Goal: Information Seeking & Learning: Learn about a topic

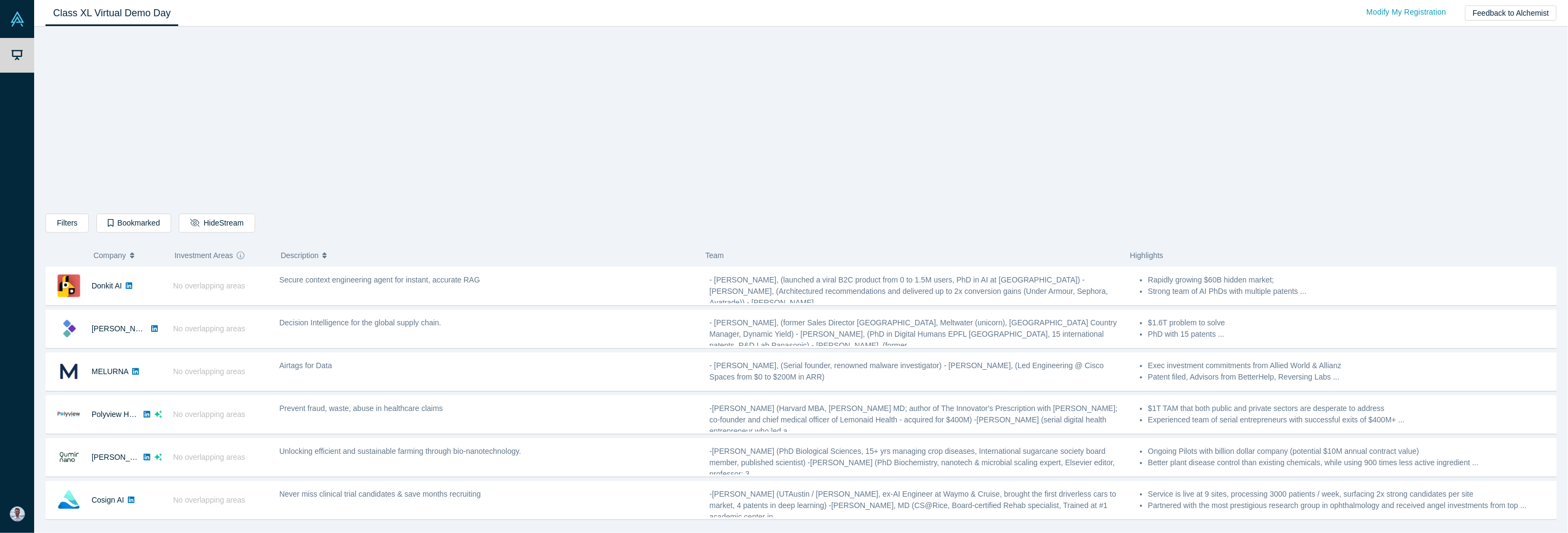
click at [44, 220] on div "Filters AI Artificial Intelligence B2B SaaS AI (Artificial Intelligence) Data A…" at bounding box center [801, 280] width 1534 height 506
click at [48, 221] on button "Filters" at bounding box center [67, 223] width 43 height 19
click at [67, 224] on button "Filters" at bounding box center [67, 223] width 43 height 19
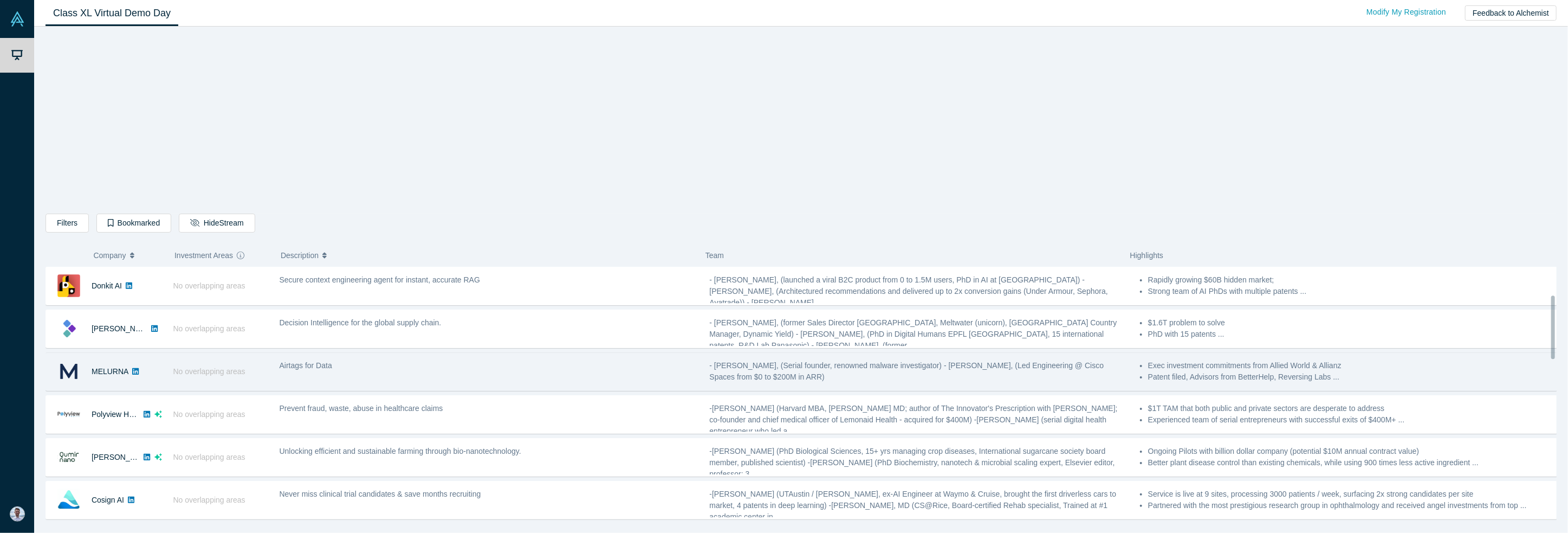
scroll to position [596, 0]
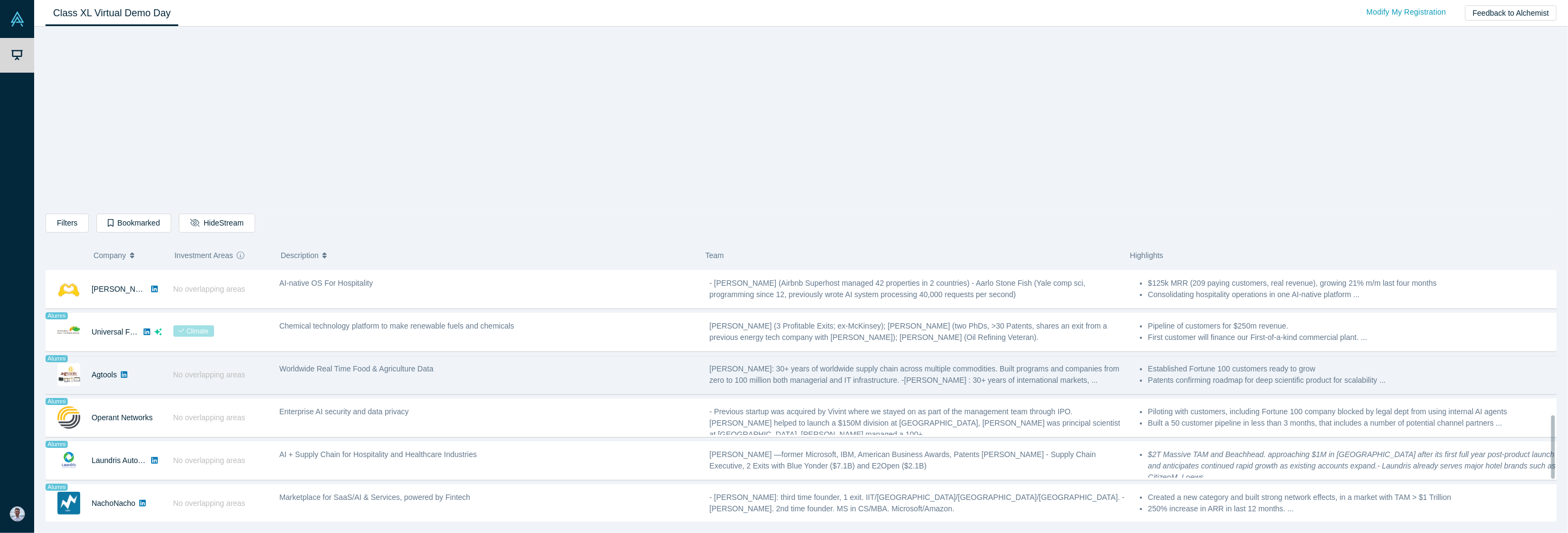
click at [121, 371] on icon at bounding box center [123, 374] width 6 height 6
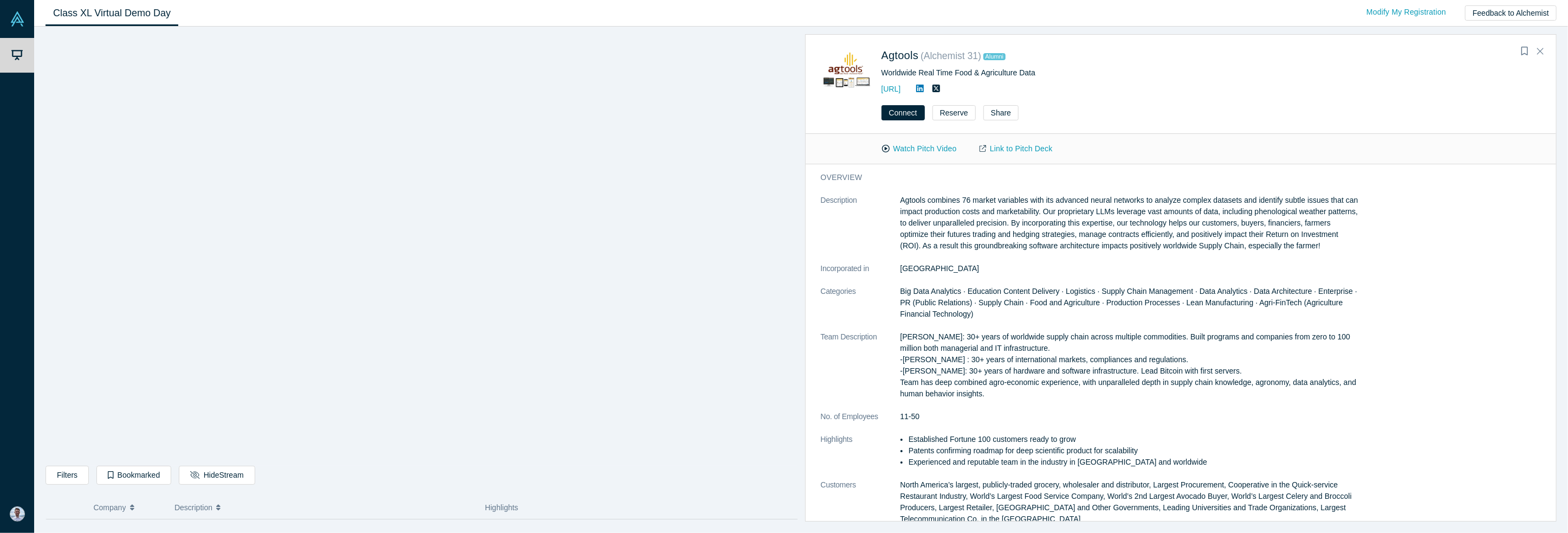
scroll to position [682, 0]
drag, startPoint x: 13, startPoint y: 426, endPoint x: 547, endPoint y: 500, distance: 539.1
click at [550, 501] on div "Highlights" at bounding box center [634, 507] width 299 height 22
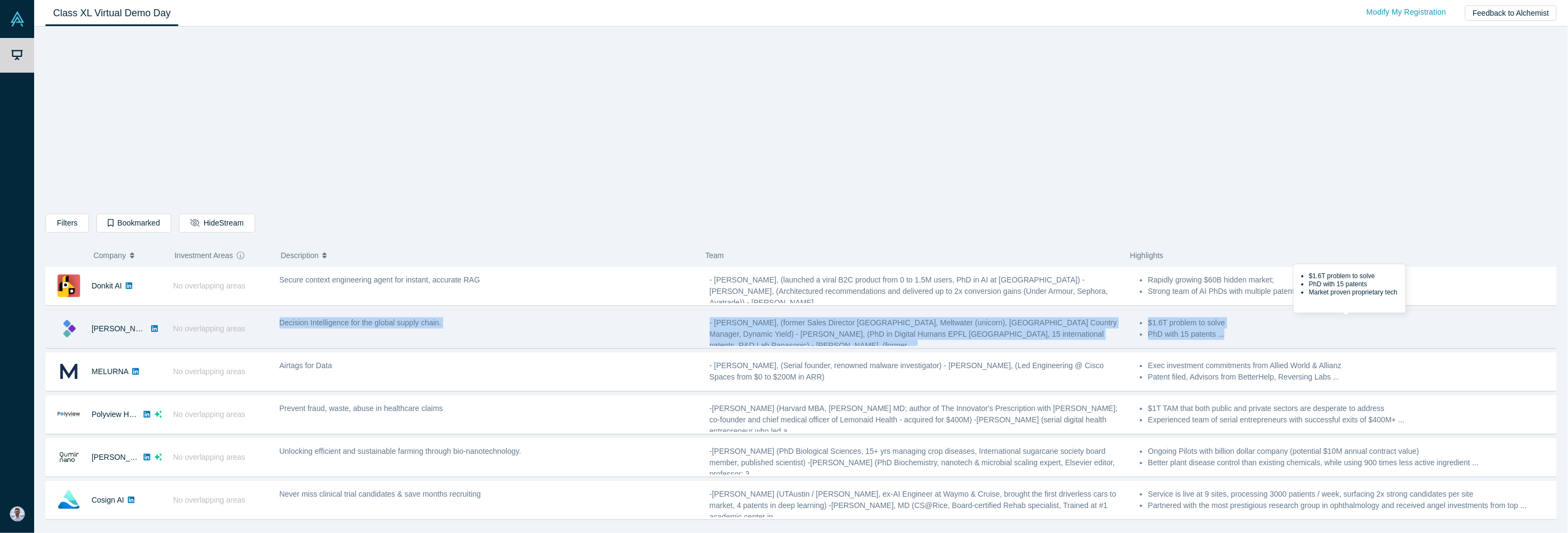
drag, startPoint x: 274, startPoint y: 319, endPoint x: 1227, endPoint y: 331, distance: 953.1
click at [1227, 331] on div "Kimaru AI No overlapping areas Decision Intelligence for the global supply chai…" at bounding box center [805, 328] width 1519 height 39
click at [1182, 331] on li "PhD with 15 patents ..." at bounding box center [1354, 334] width 411 height 11
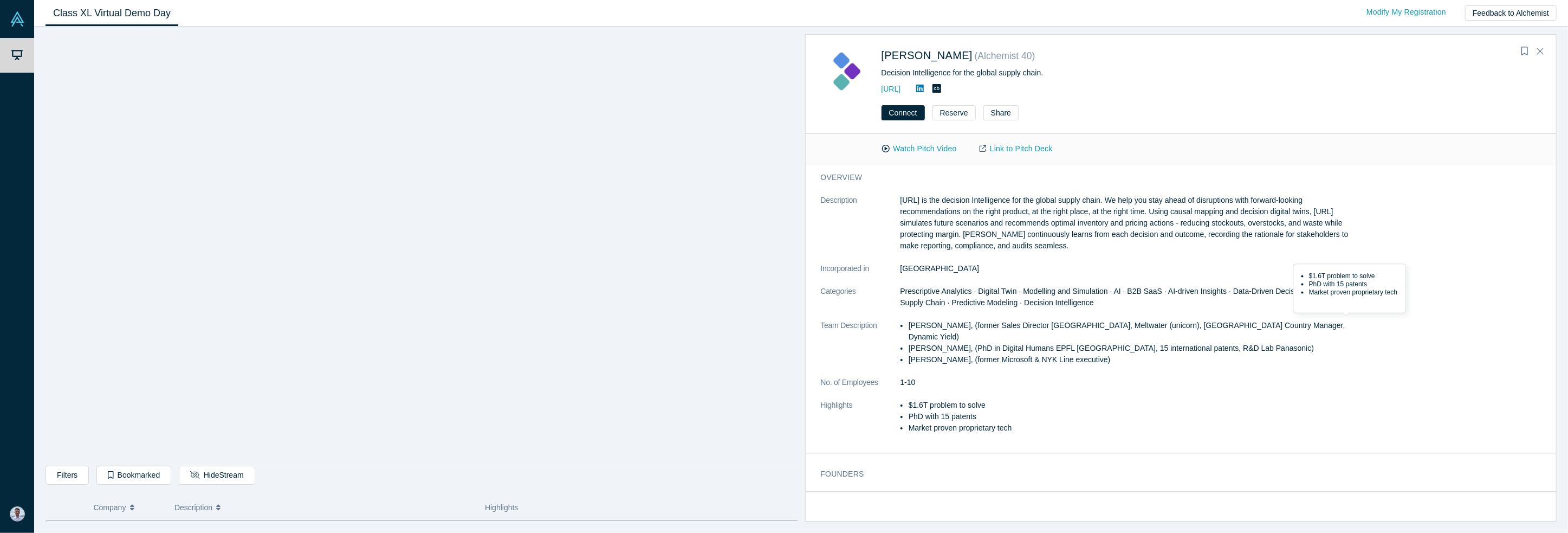
scroll to position [42, 0]
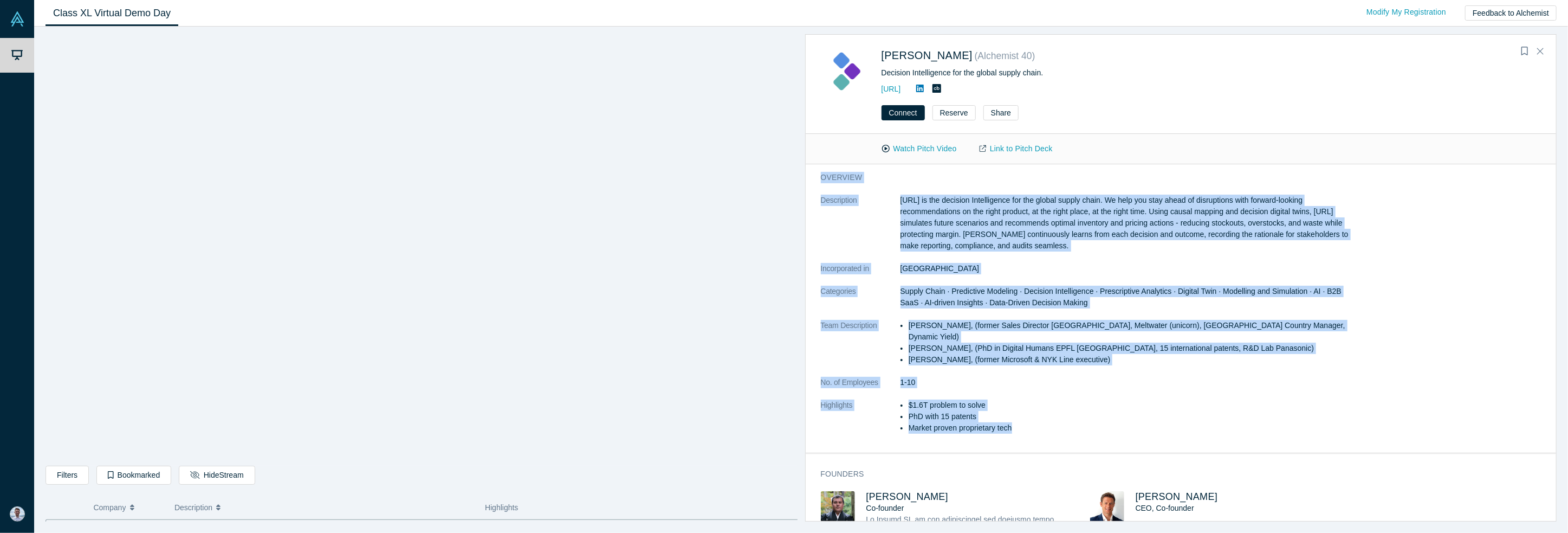
drag, startPoint x: 822, startPoint y: 173, endPoint x: 1227, endPoint y: 412, distance: 470.3
click at [1227, 412] on div "overview Description [URL] is the decision Intelligence for the global supply c…" at bounding box center [1090, 308] width 569 height 288
copy div "loremips Dolorsitame Consec.ad el sed doeiusmo Temporincidi utl etd magnaa enim…"
click at [1182, 400] on li "$1.6T problem to solve" at bounding box center [1133, 405] width 451 height 11
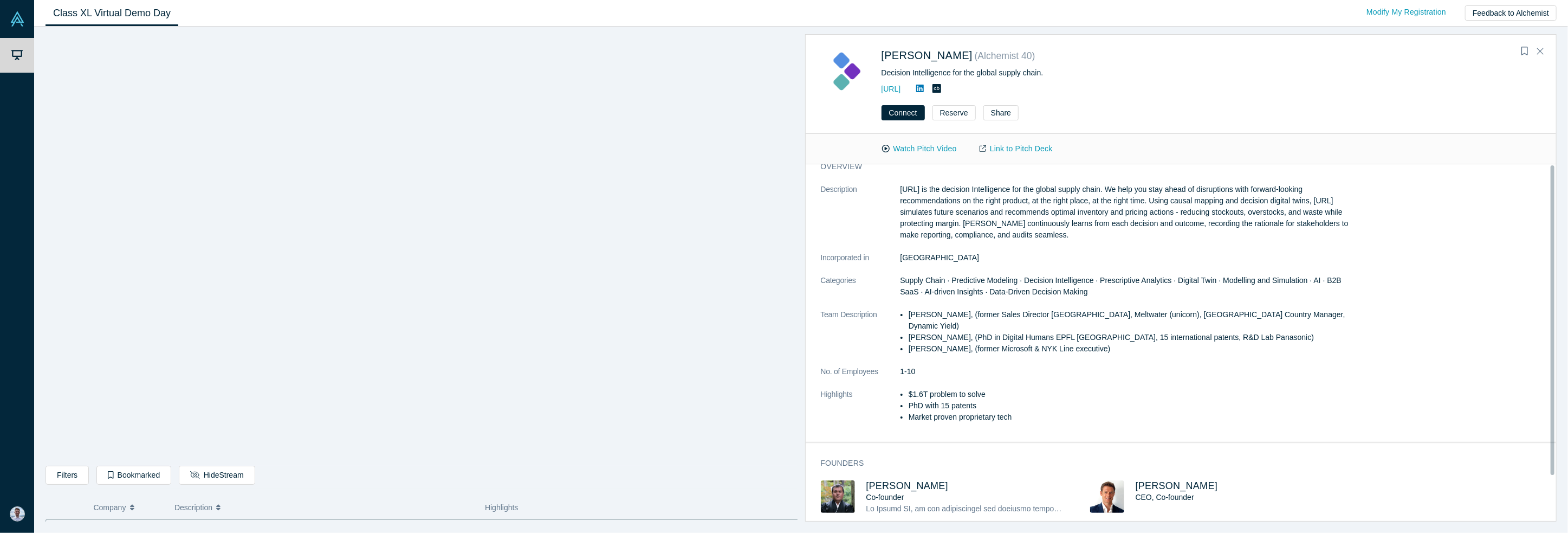
scroll to position [0, 0]
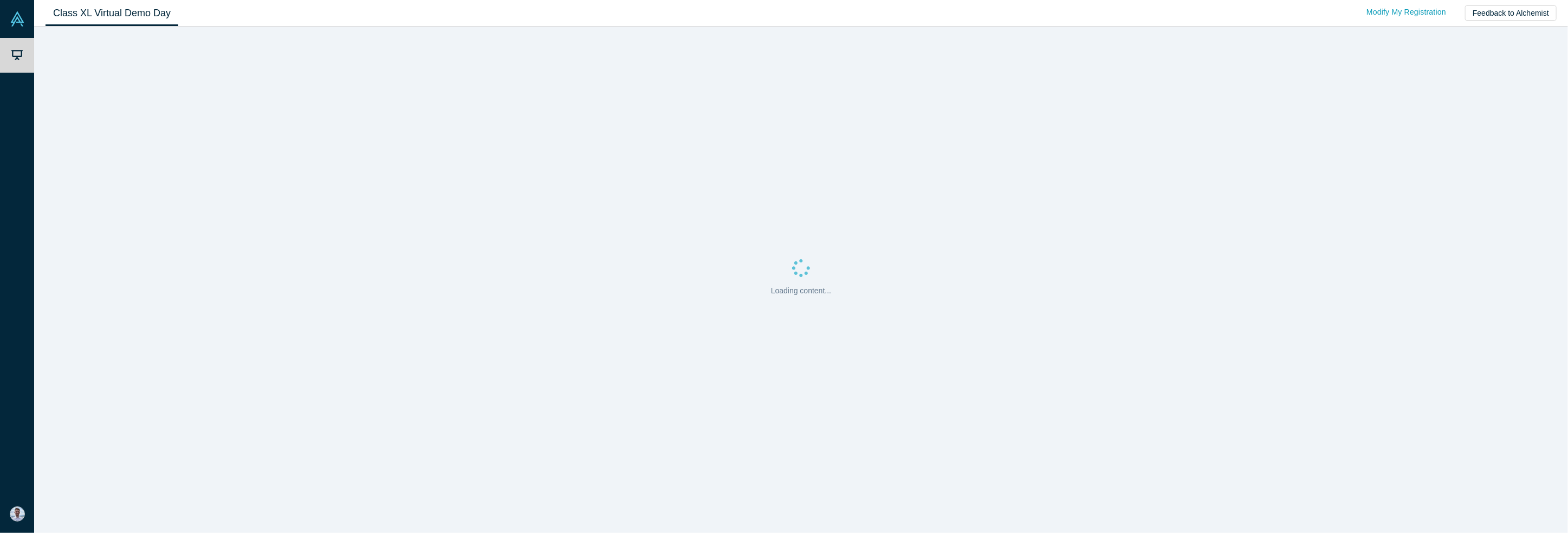
drag, startPoint x: 1144, startPoint y: 136, endPoint x: 1115, endPoint y: 135, distance: 29.0
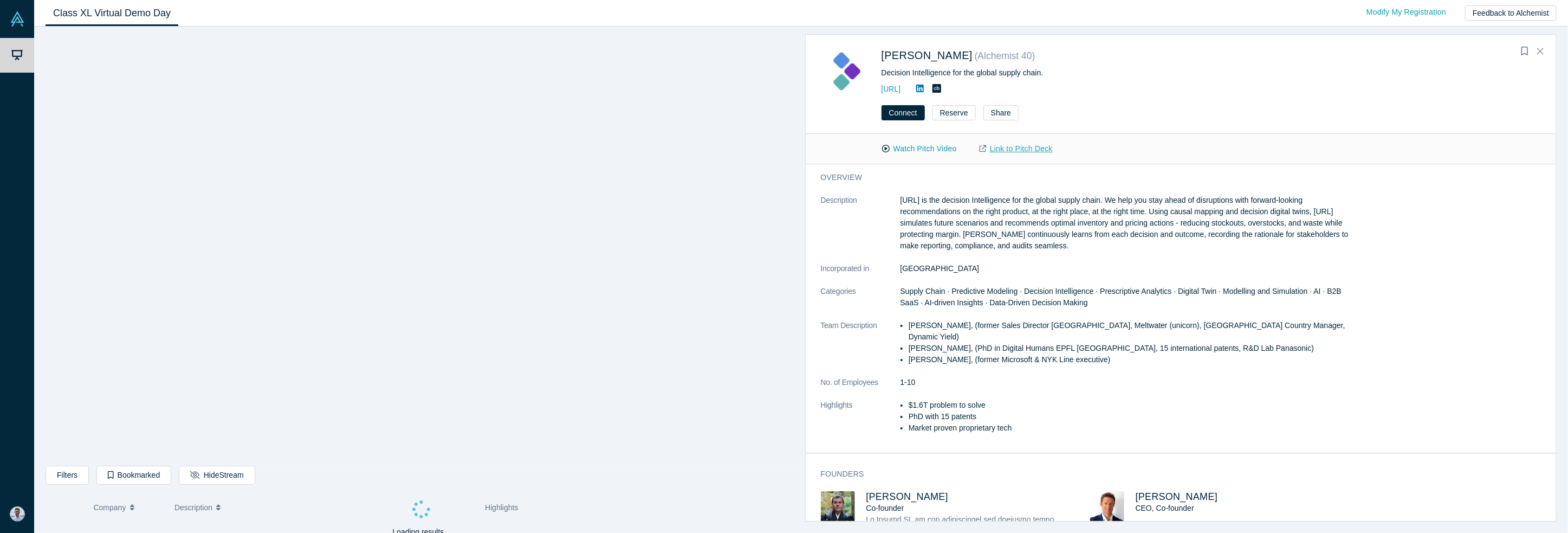
click at [1008, 149] on link "Link to Pitch Deck" at bounding box center [1016, 149] width 96 height 19
drag, startPoint x: 1076, startPoint y: 136, endPoint x: 1070, endPoint y: 135, distance: 6.1
click at [1111, 197] on p "[URL] is the decision Intelligence for the global supply chain. We help you sta…" at bounding box center [1130, 222] width 459 height 57
drag, startPoint x: 1070, startPoint y: 196, endPoint x: 1049, endPoint y: 203, distance: 22.1
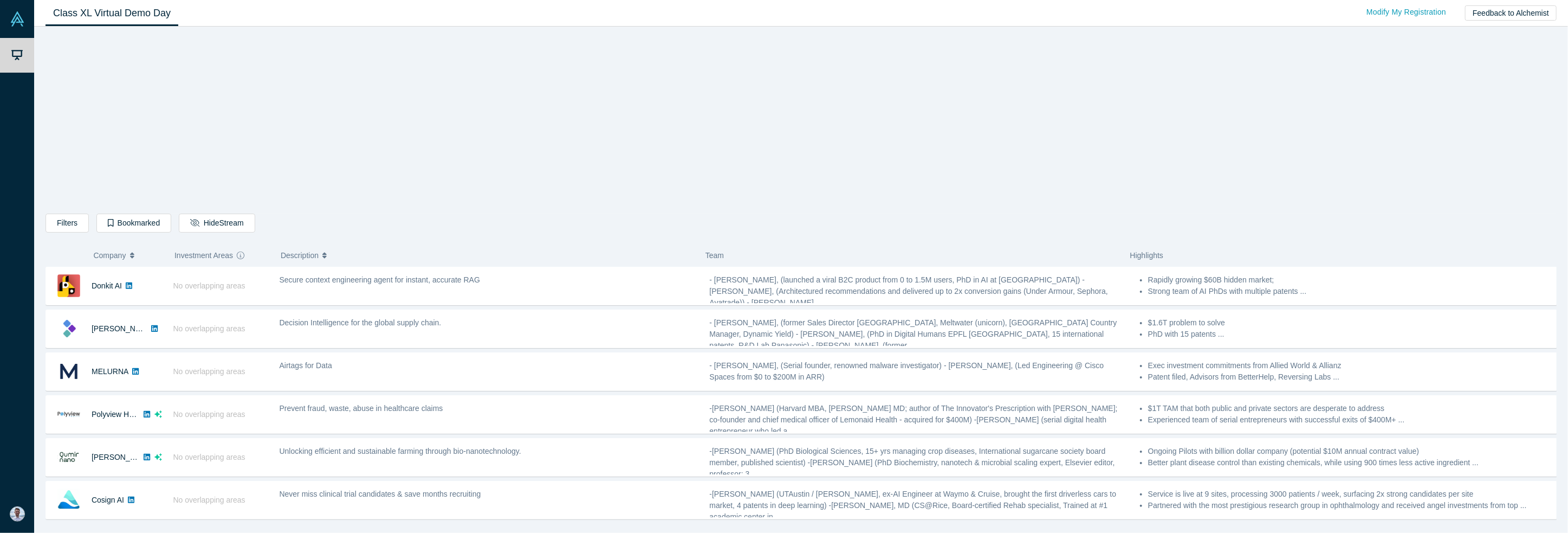
click at [1024, 157] on div "Filters AI Artificial Intelligence B2B SaaS AI (Artificial Intelligence) Data A…" at bounding box center [801, 278] width 1511 height 487
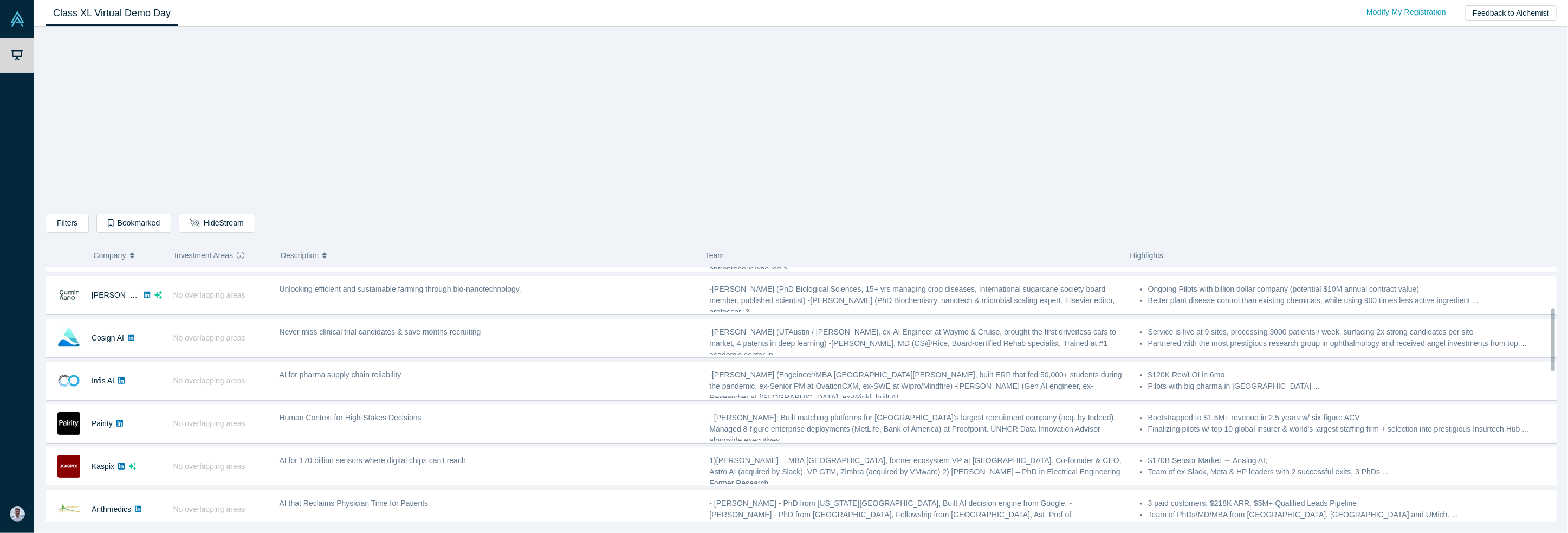
scroll to position [163, 0]
click at [653, 234] on div "Filters AI Artificial Intelligence B2B SaaS AI (Artificial Intelligence) Data A…" at bounding box center [801, 225] width 1511 height 22
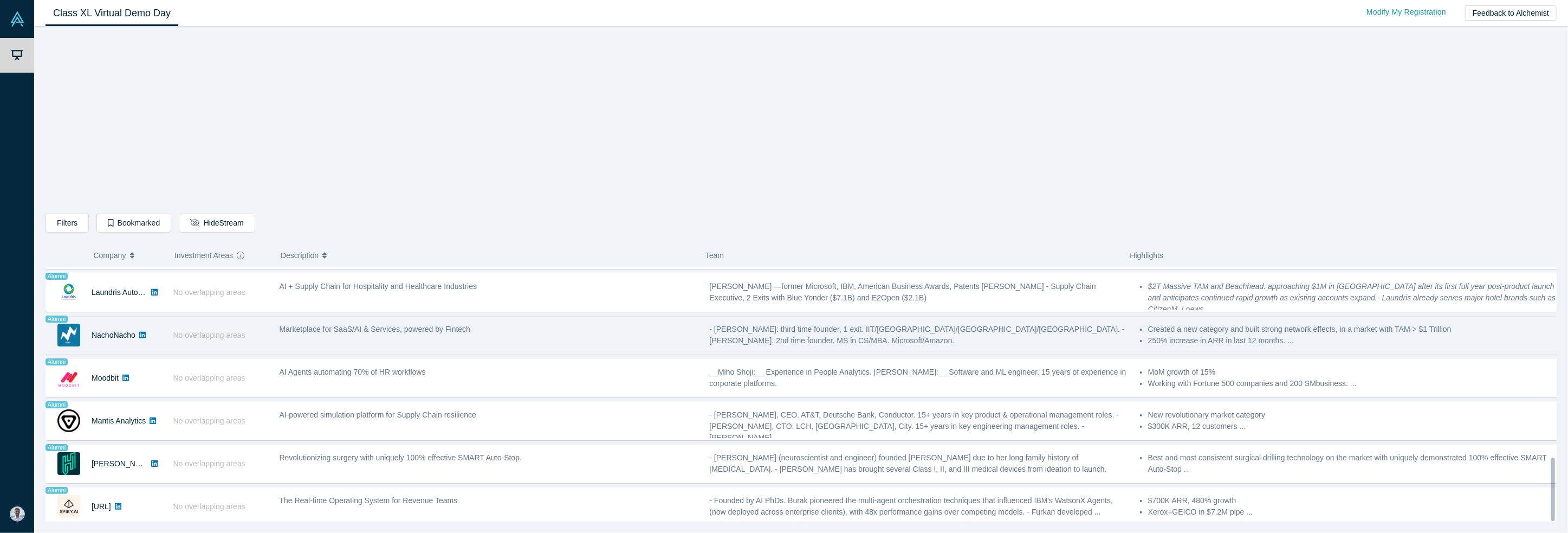
scroll to position [767, 0]
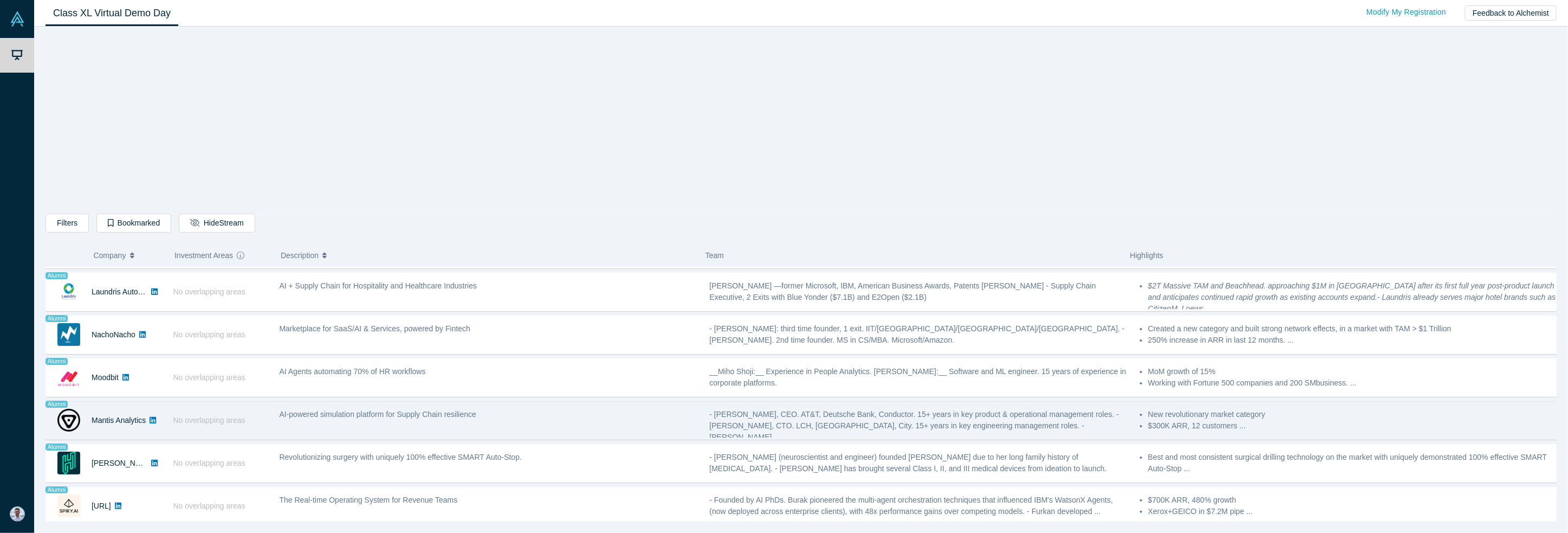
click at [166, 418] on div "Alumni Mantis Analytics" at bounding box center [107, 420] width 121 height 37
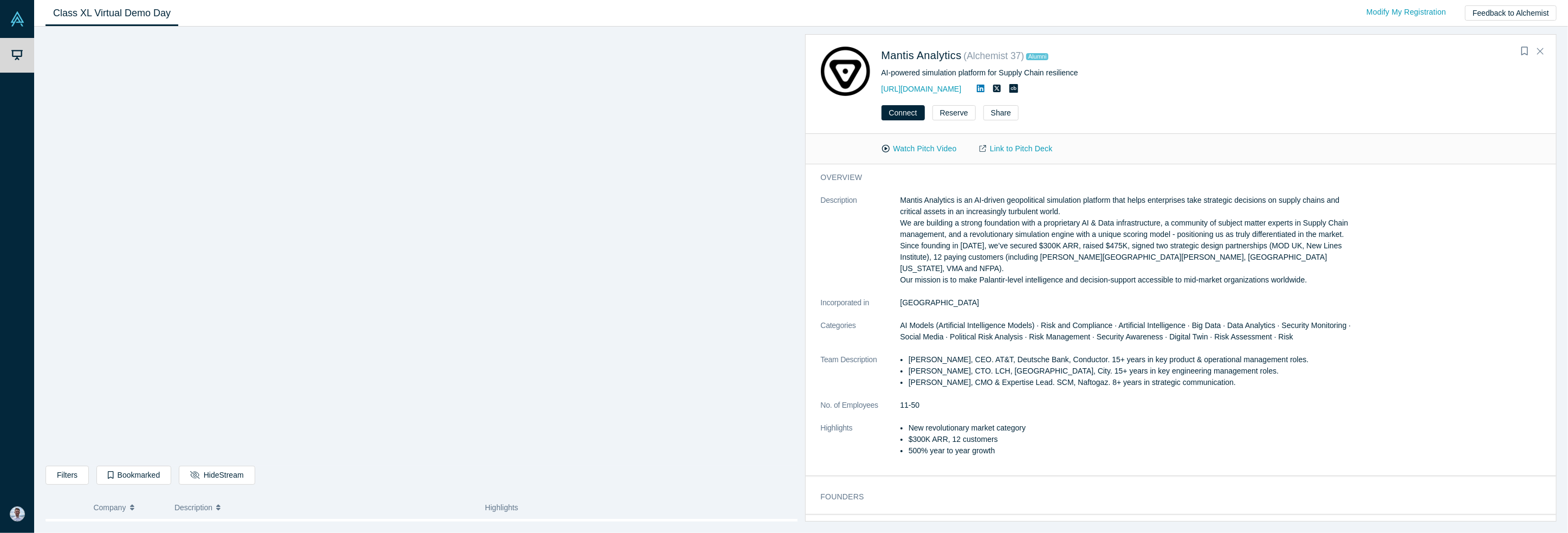
scroll to position [894, 0]
click at [1016, 147] on link "Link to Pitch Deck" at bounding box center [1016, 149] width 96 height 19
click at [932, 144] on button "Watch Pitch Video" at bounding box center [919, 149] width 97 height 19
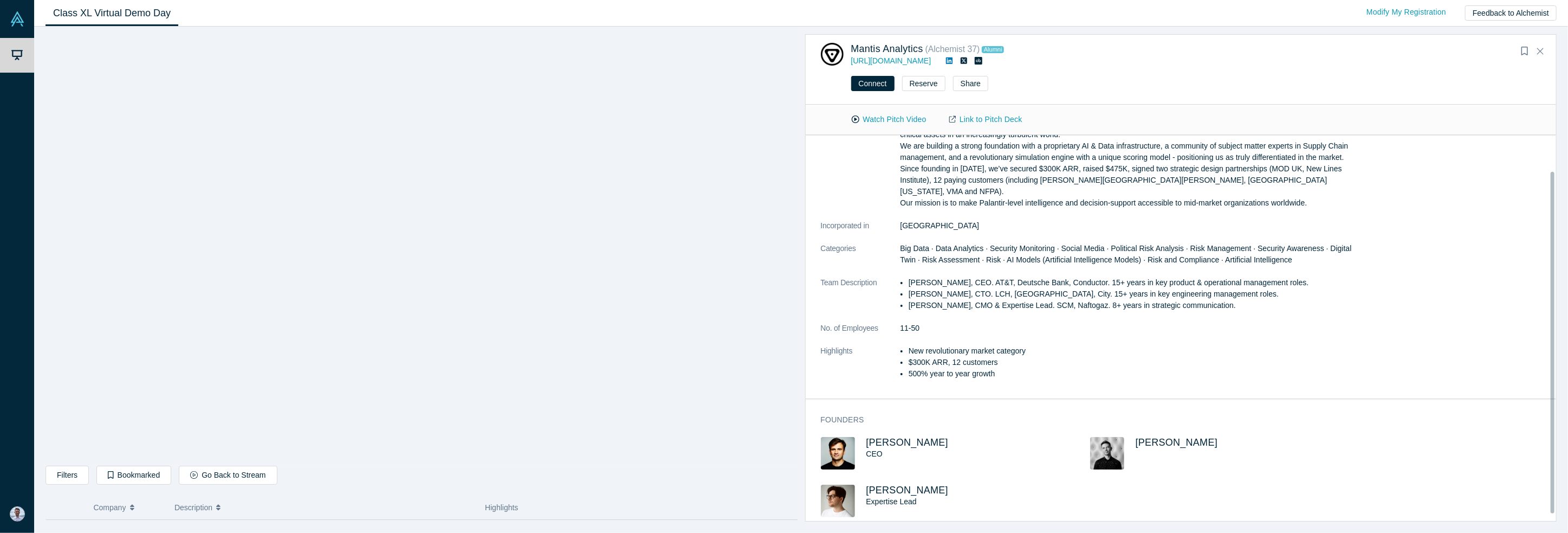
scroll to position [0, 0]
